Goal: Task Accomplishment & Management: Manage account settings

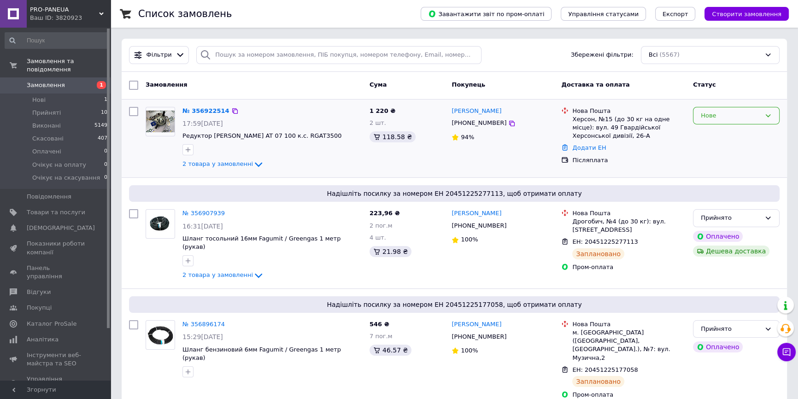
drag, startPoint x: 752, startPoint y: 114, endPoint x: 727, endPoint y: 118, distance: 25.3
click at [752, 114] on div "Нове" at bounding box center [731, 116] width 60 height 10
click at [723, 130] on li "Прийнято" at bounding box center [736, 134] width 86 height 17
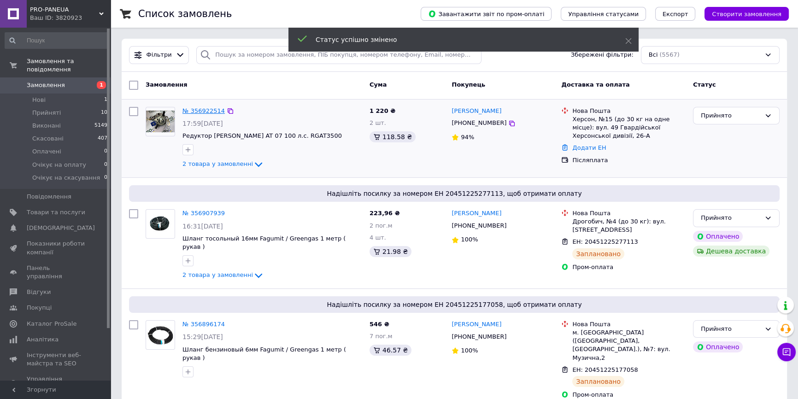
click at [208, 113] on link "№ 356922514" at bounding box center [203, 110] width 42 height 7
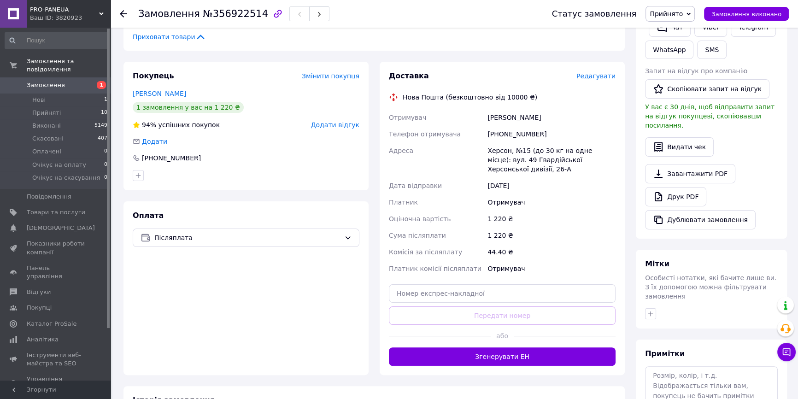
scroll to position [209, 0]
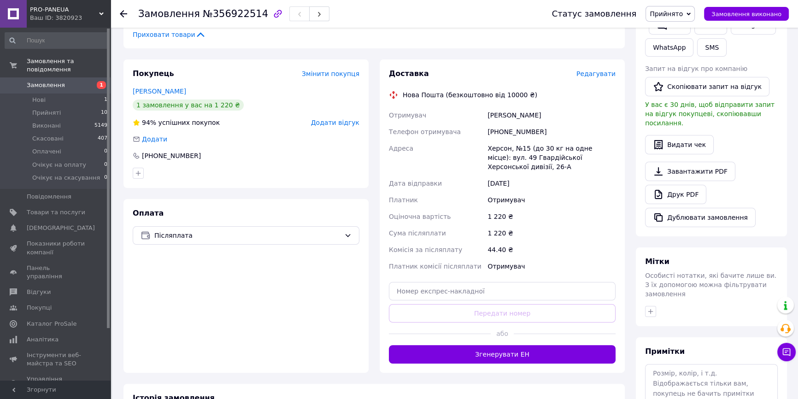
drag, startPoint x: 485, startPoint y: 334, endPoint x: 476, endPoint y: 326, distance: 12.1
click at [485, 345] on button "Згенерувати ЕН" at bounding box center [502, 354] width 227 height 18
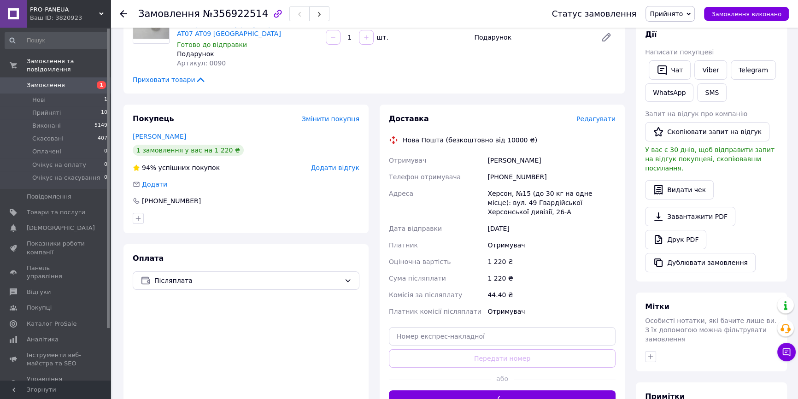
scroll to position [125, 0]
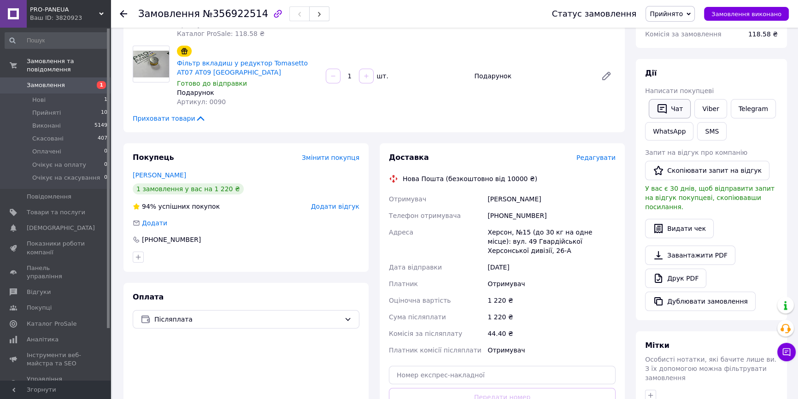
click at [664, 100] on button "Чат" at bounding box center [670, 108] width 42 height 19
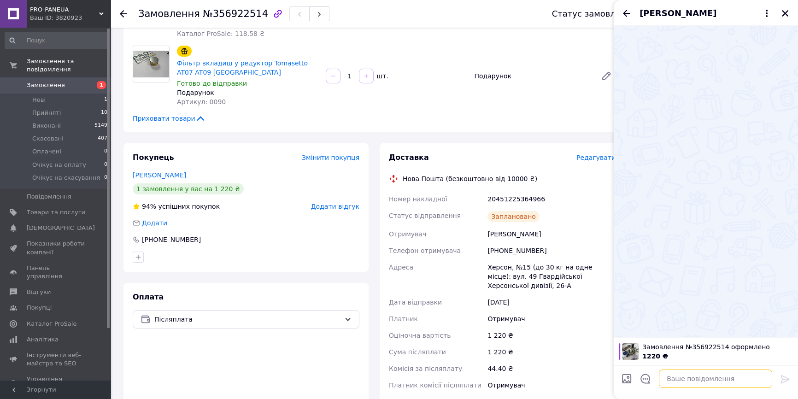
click at [706, 386] on textarea at bounding box center [715, 379] width 113 height 18
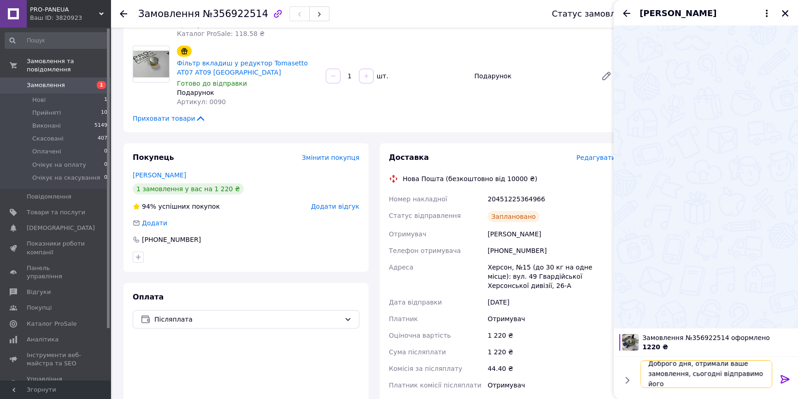
type textarea "Доброго дня, отримали ваше замовлення, сьогодні відправимо його!"
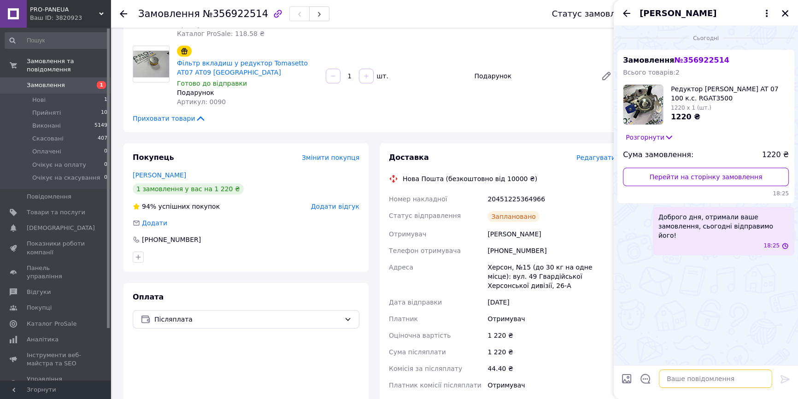
scroll to position [0, 0]
click at [787, 12] on icon "Закрити" at bounding box center [785, 13] width 8 height 8
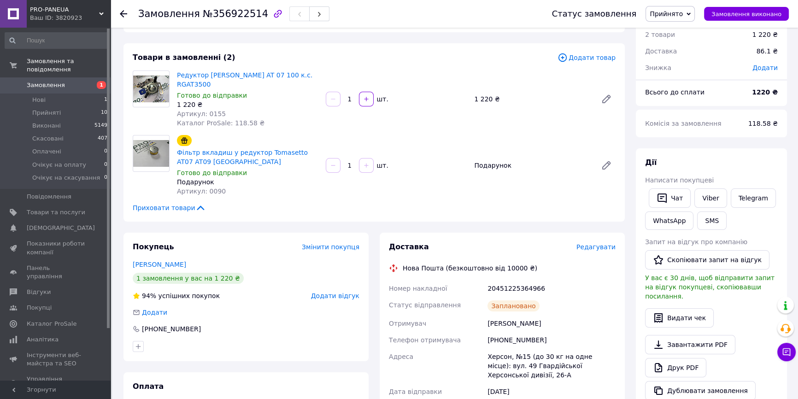
scroll to position [83, 0]
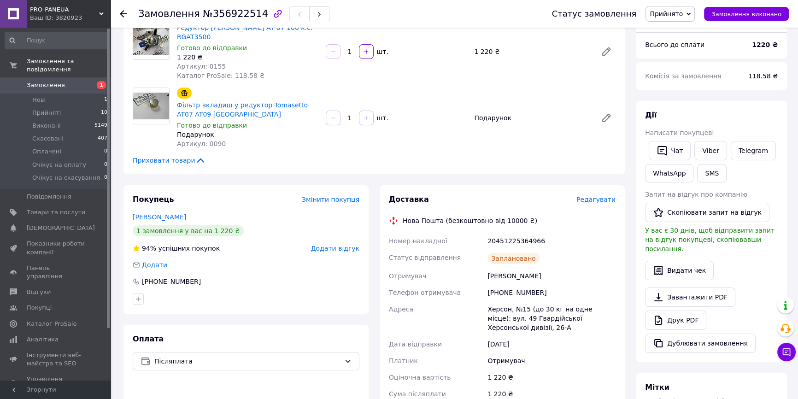
click at [88, 81] on span "1" at bounding box center [97, 85] width 25 height 8
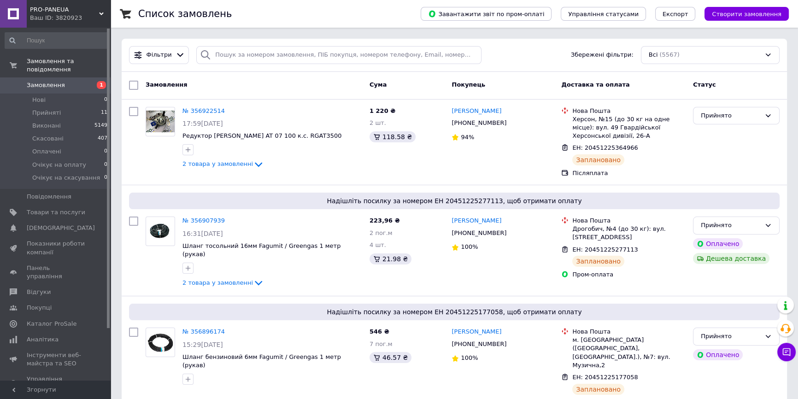
click at [83, 81] on span "Замовлення" at bounding box center [56, 85] width 59 height 8
click at [47, 81] on span "Замовлення" at bounding box center [46, 85] width 38 height 8
click at [51, 81] on span "Замовлення" at bounding box center [46, 85] width 38 height 8
